Goal: Register for event/course

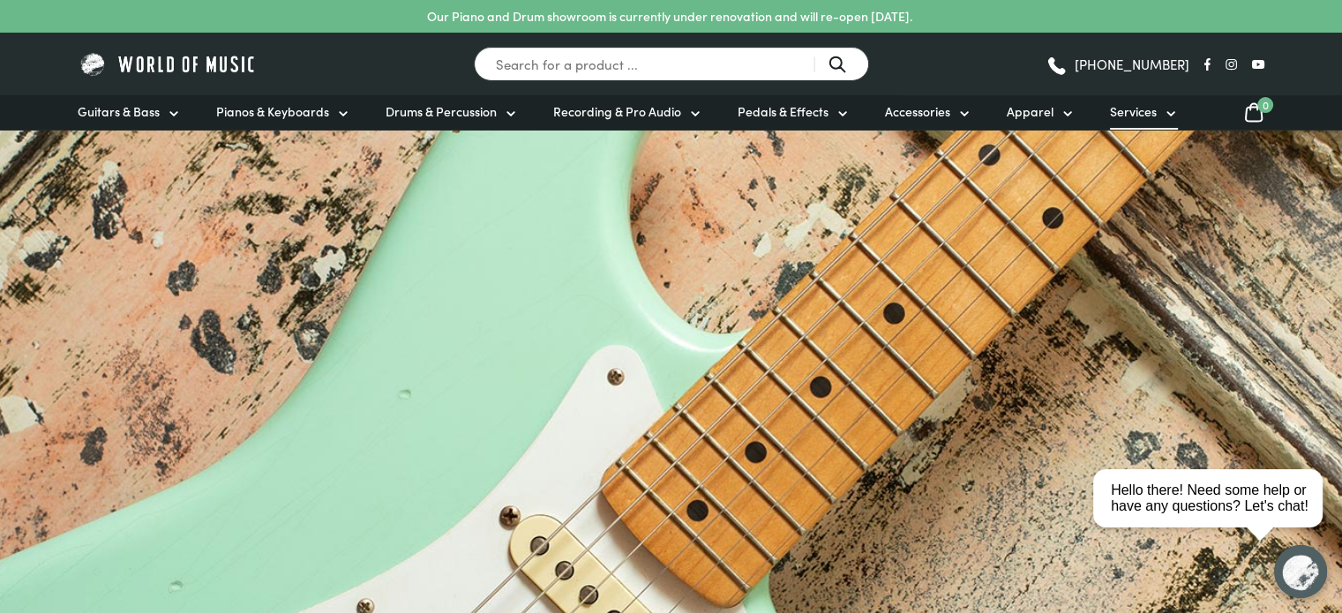
click at [1148, 105] on span "Services" at bounding box center [1133, 111] width 47 height 19
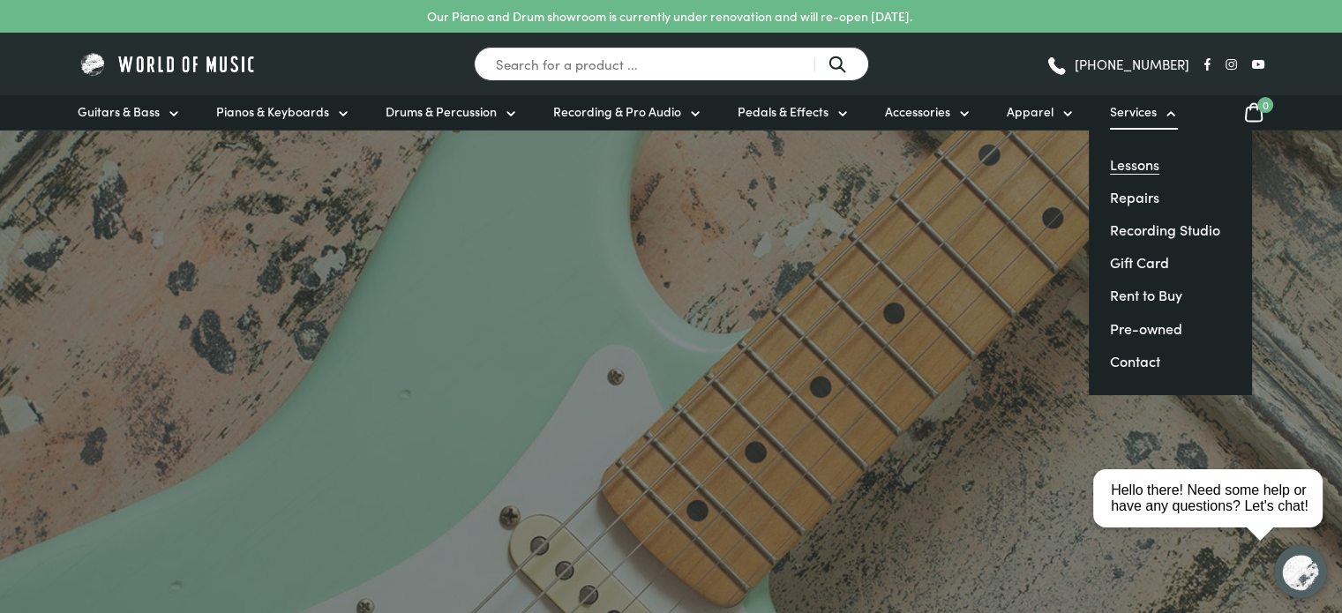
click at [1145, 163] on link "Lessons" at bounding box center [1134, 163] width 49 height 19
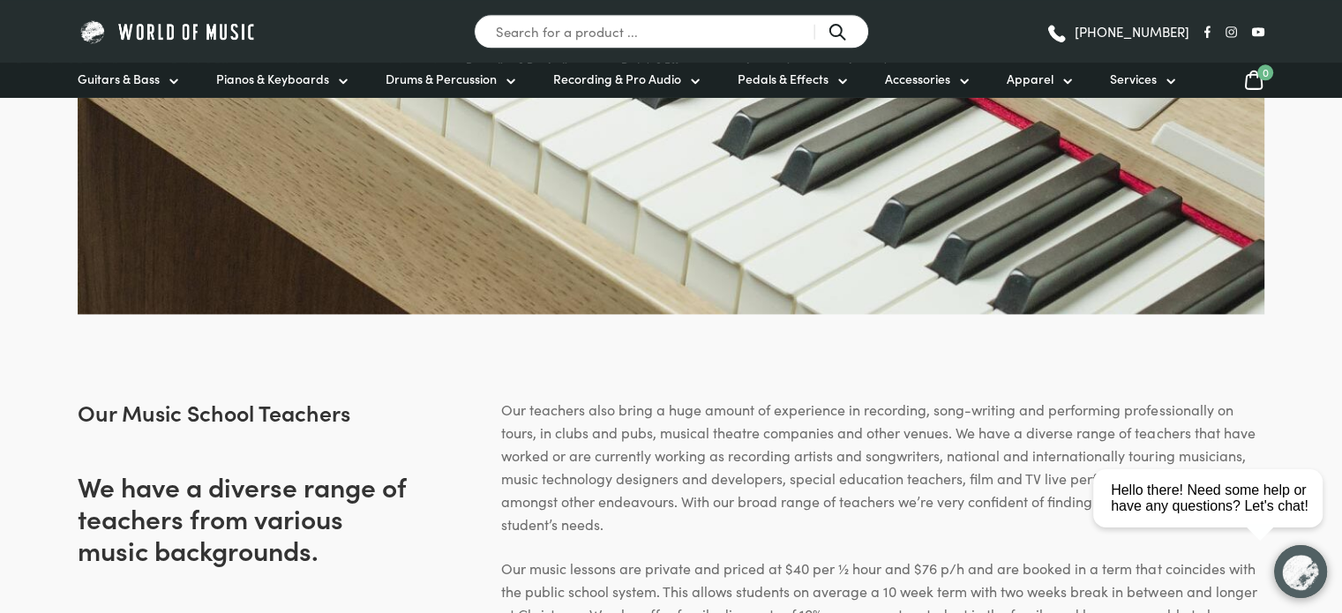
scroll to position [2371, 0]
